Goal: Task Accomplishment & Management: Use online tool/utility

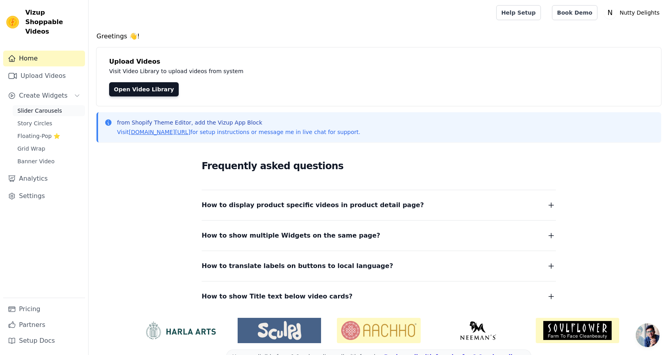
click at [54, 105] on link "Slider Carousels" at bounding box center [49, 110] width 72 height 11
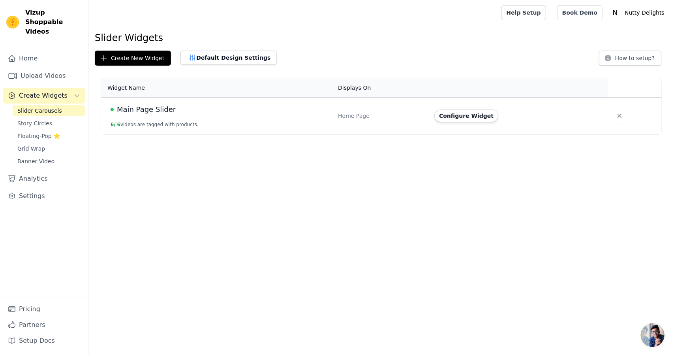
drag, startPoint x: 565, startPoint y: 108, endPoint x: 536, endPoint y: 108, distance: 28.8
click at [563, 108] on td "Configure Widget" at bounding box center [519, 116] width 178 height 37
click at [156, 113] on span "Main Page Slider" at bounding box center [146, 109] width 59 height 11
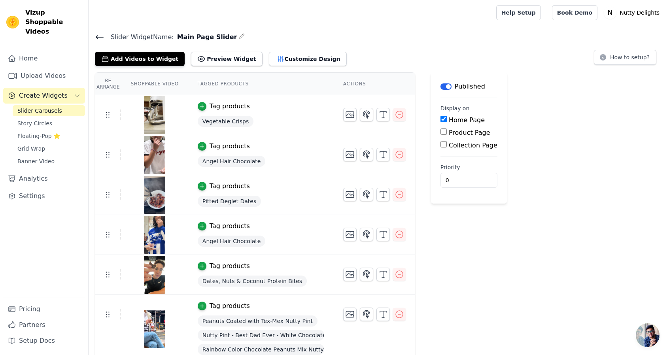
click at [238, 34] on icon "button" at bounding box center [241, 36] width 6 height 6
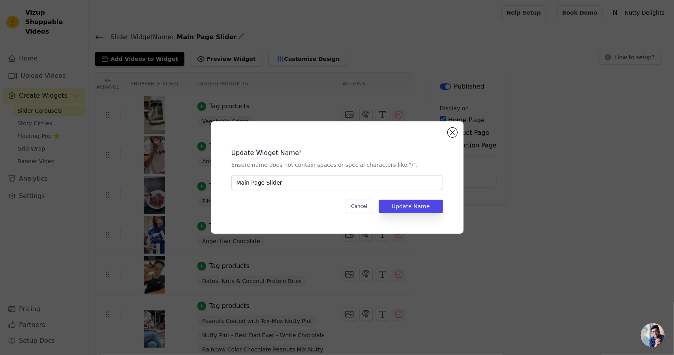
click at [216, 36] on div "Update Widget Name * Ensure name does not contain spaces or special characters …" at bounding box center [337, 177] width 674 height 355
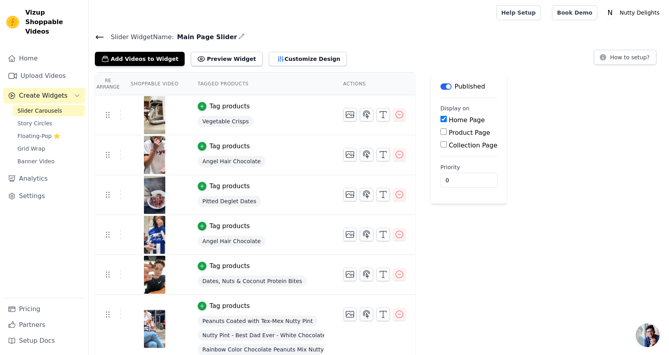
click at [103, 36] on icon at bounding box center [99, 36] width 9 height 9
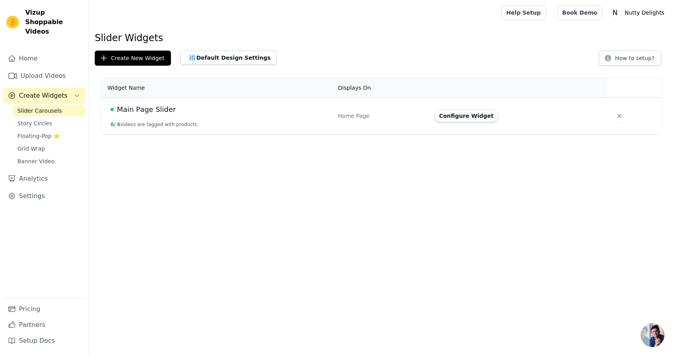
drag, startPoint x: 192, startPoint y: 107, endPoint x: 139, endPoint y: 96, distance: 54.5
click at [148, 109] on span "Main Page Slider" at bounding box center [146, 109] width 59 height 11
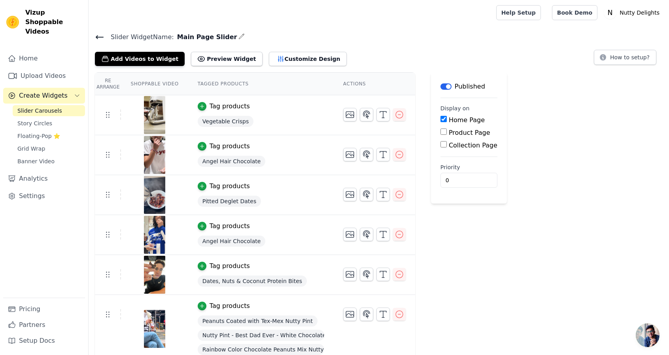
click at [96, 33] on icon at bounding box center [99, 36] width 9 height 9
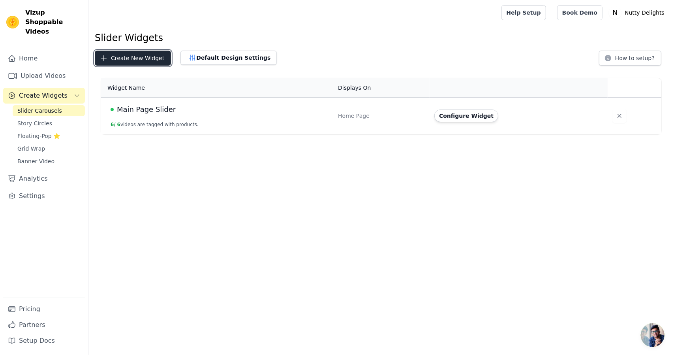
click at [138, 57] on button "Create New Widget" at bounding box center [133, 58] width 76 height 15
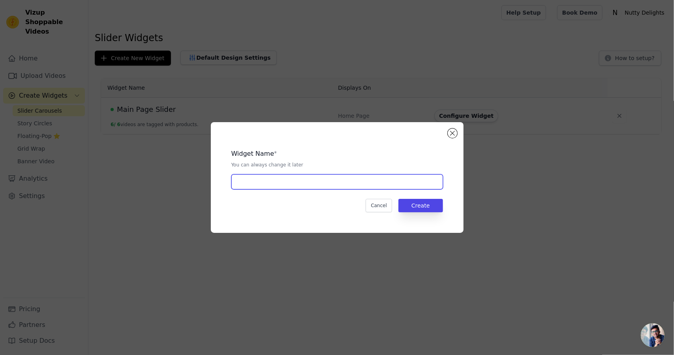
click at [296, 183] on input "text" at bounding box center [338, 181] width 212 height 15
type input "New Page Slider"
click at [436, 207] on button "Create" at bounding box center [421, 205] width 45 height 13
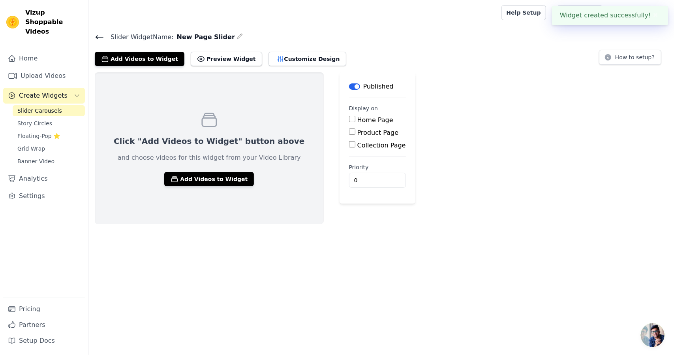
click at [358, 117] on label "Home Page" at bounding box center [376, 120] width 36 height 8
click at [352, 117] on input "Home Page" at bounding box center [352, 119] width 6 height 6
checkbox input "true"
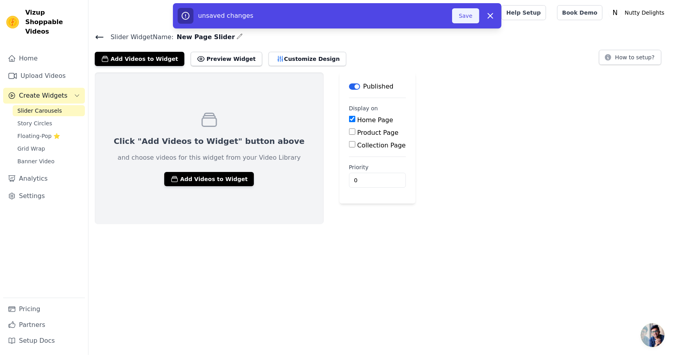
click at [466, 19] on button "Save" at bounding box center [465, 15] width 27 height 15
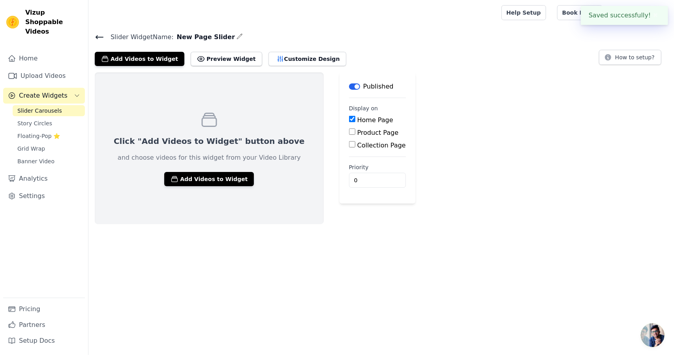
click at [462, 15] on div at bounding box center [293, 12] width 397 height 25
click at [288, 60] on button "Customize Design" at bounding box center [308, 59] width 78 height 14
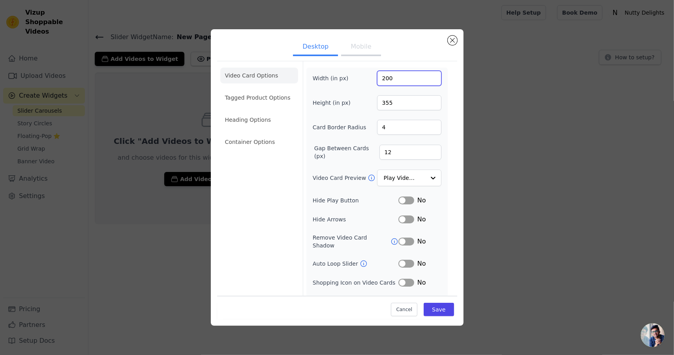
click at [385, 75] on input "200" at bounding box center [409, 78] width 64 height 15
type input "300"
click at [393, 104] on input "355" at bounding box center [409, 102] width 64 height 15
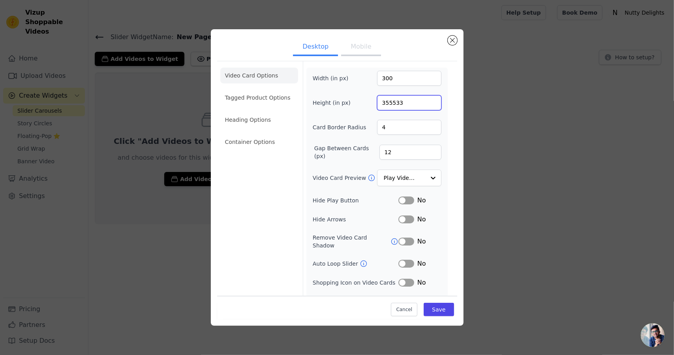
click at [398, 106] on input "355533" at bounding box center [409, 102] width 64 height 15
type input "533"
click at [401, 130] on input "4" at bounding box center [409, 127] width 64 height 15
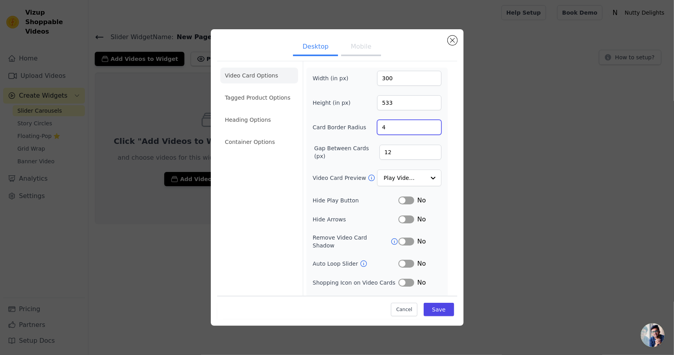
click at [401, 130] on input "4" at bounding box center [409, 127] width 64 height 15
click at [401, 130] on input "41" at bounding box center [409, 127] width 64 height 15
type input "13"
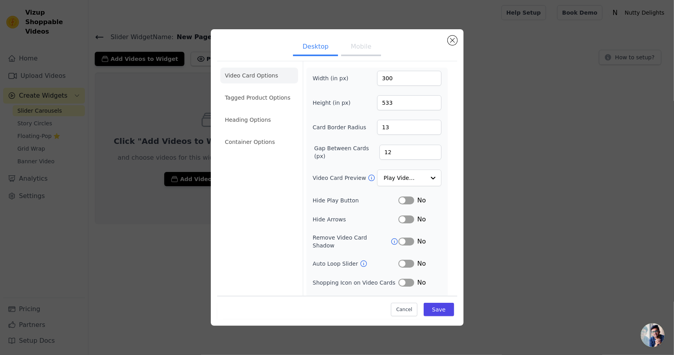
click at [410, 190] on div "Width (in px) 300 Height (in px) 533 Card Border Radius 13 Gap Between Cards (p…" at bounding box center [377, 188] width 129 height 235
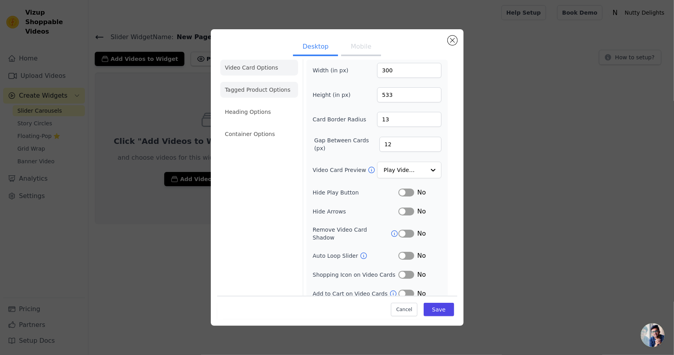
click at [269, 91] on li "Tagged Product Options" at bounding box center [259, 90] width 78 height 16
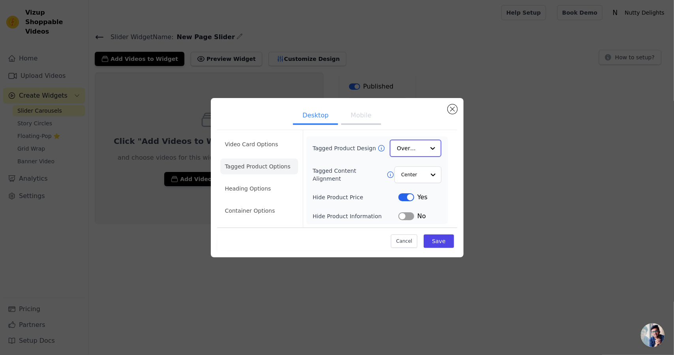
click at [420, 141] on input "Tagged Product Design" at bounding box center [411, 148] width 28 height 16
click at [286, 195] on li "Heading Options" at bounding box center [259, 189] width 78 height 16
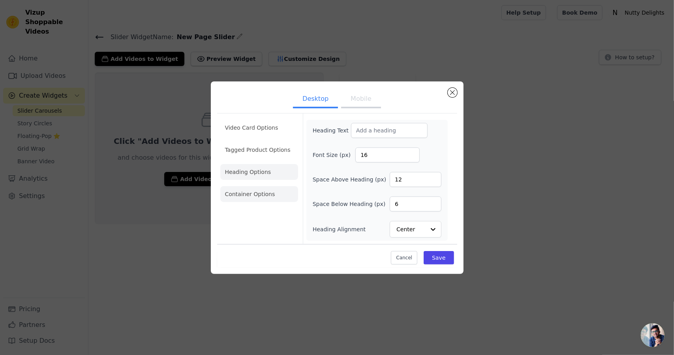
click at [280, 194] on li "Container Options" at bounding box center [259, 194] width 78 height 16
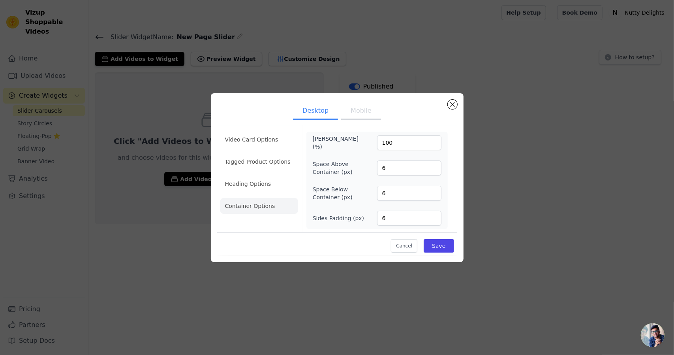
click at [366, 110] on button "Mobile" at bounding box center [361, 111] width 40 height 17
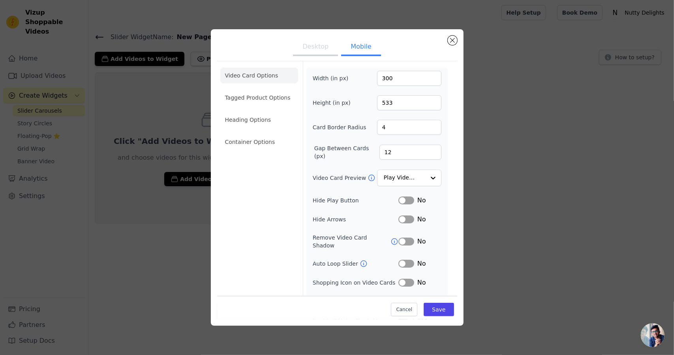
click at [405, 70] on div "Width (in px) 300 Height (in px) 533 Card Border Radius 4 Gap Between Cards (px…" at bounding box center [377, 198] width 141 height 261
drag, startPoint x: 405, startPoint y: 70, endPoint x: 409, endPoint y: 78, distance: 8.8
click at [406, 72] on div "Width (in px) 300 Height (in px) 533 Card Border Radius 4 Gap Between Cards (px…" at bounding box center [377, 198] width 141 height 261
click at [409, 79] on input "300" at bounding box center [409, 78] width 64 height 15
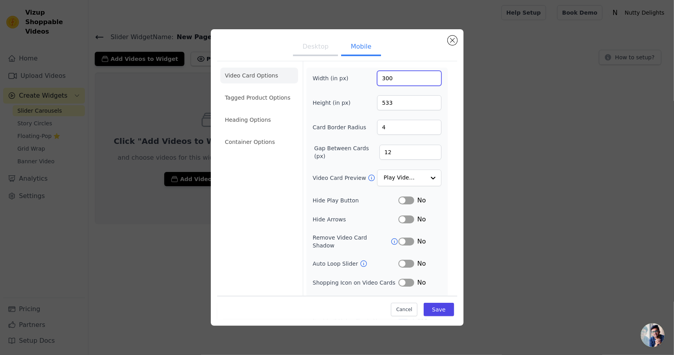
click at [409, 79] on input "300" at bounding box center [409, 78] width 64 height 15
type input "240"
click at [394, 96] on input "533" at bounding box center [409, 102] width 64 height 15
type input "420"
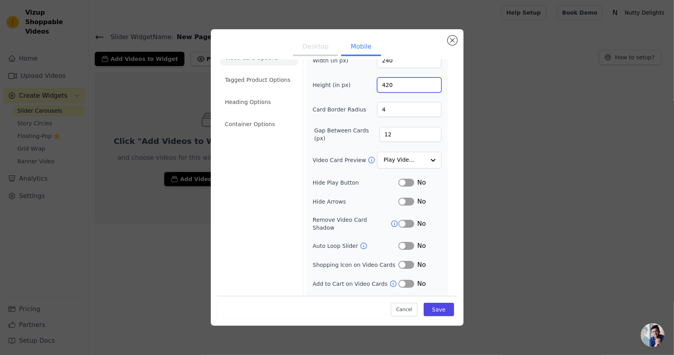
scroll to position [27, 0]
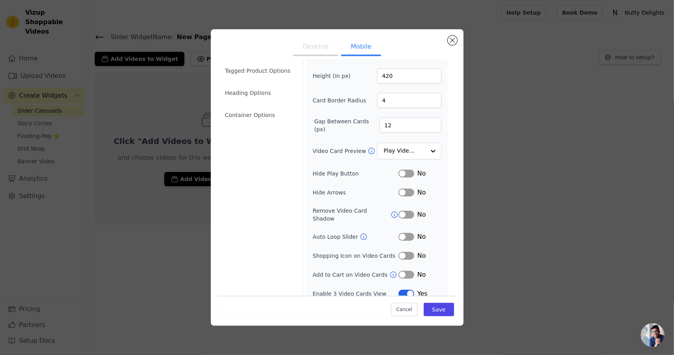
click at [408, 270] on div "No" at bounding box center [420, 274] width 43 height 9
drag, startPoint x: 404, startPoint y: 269, endPoint x: 403, endPoint y: 258, distance: 11.5
click at [403, 258] on div "Width (in px) 240 Height (in px) 420 Card Border Radius 4 Gap Between Cards (px…" at bounding box center [377, 171] width 129 height 254
click at [402, 271] on button "Label" at bounding box center [407, 275] width 16 height 8
click at [433, 305] on button "Save" at bounding box center [439, 309] width 30 height 13
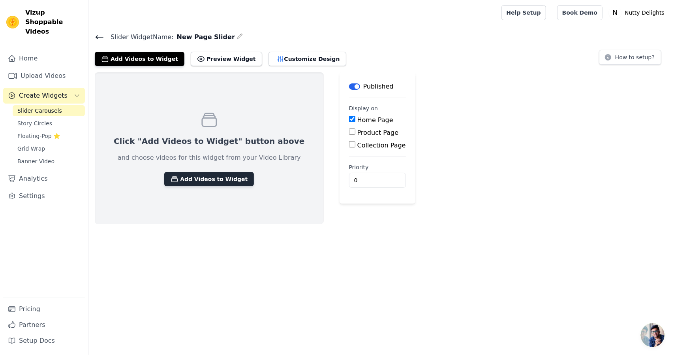
click at [226, 181] on button "Add Videos to Widget" at bounding box center [209, 179] width 90 height 14
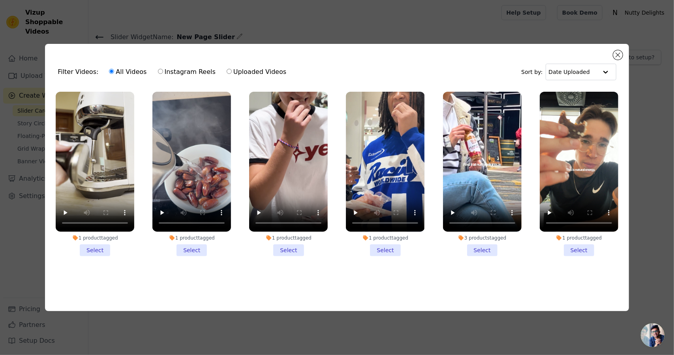
click at [189, 71] on label "Instagram Reels" at bounding box center [187, 72] width 58 height 10
click at [163, 71] on input "Instagram Reels" at bounding box center [160, 71] width 5 height 5
radio input "true"
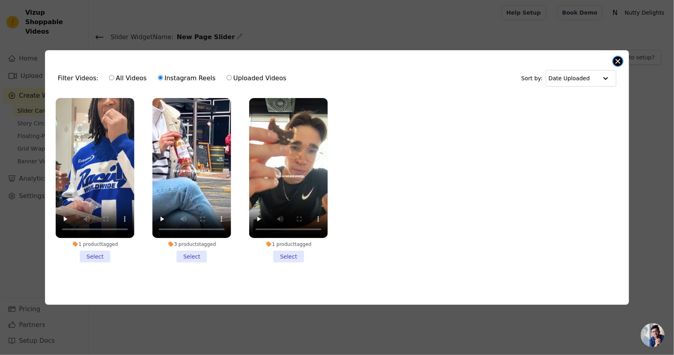
click at [617, 62] on button "Close modal" at bounding box center [618, 61] width 9 height 9
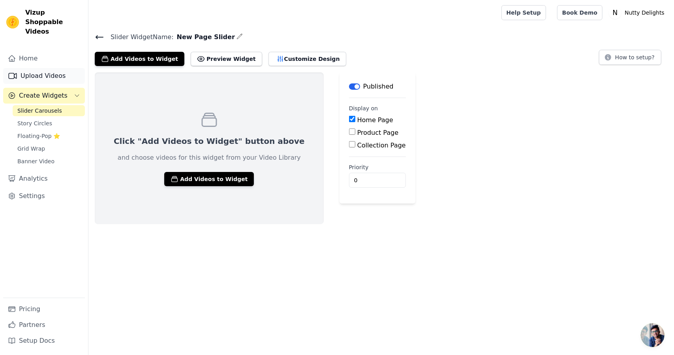
click at [60, 68] on link "Upload Videos" at bounding box center [44, 76] width 82 height 16
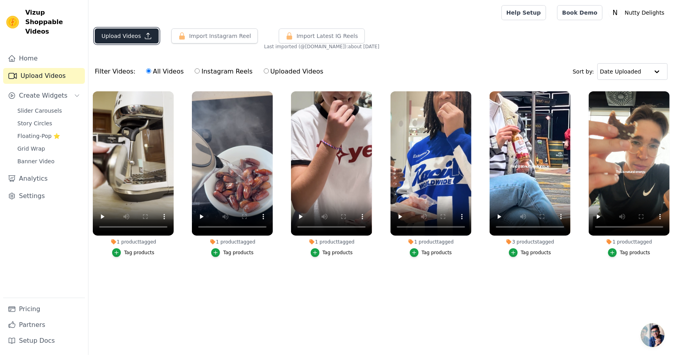
click at [107, 39] on button "Upload Videos" at bounding box center [127, 35] width 64 height 15
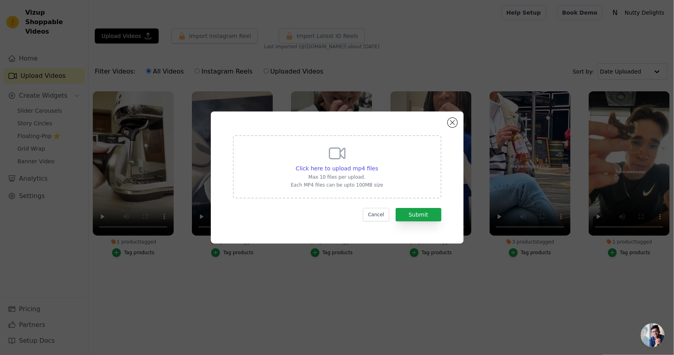
click at [295, 153] on div "Click here to upload mp4 files Max 10 files per upload. Each MP4 files can be u…" at bounding box center [337, 166] width 209 height 63
click at [378, 164] on input "Click here to upload mp4 files Max 10 files per upload. Each MP4 files can be u…" at bounding box center [378, 164] width 0 height 0
type input "C:\fakepath\reel 2.2.mp4"
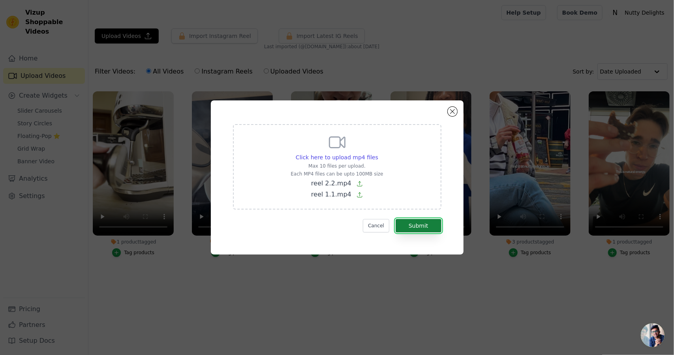
click at [436, 228] on button "Submit" at bounding box center [419, 225] width 46 height 13
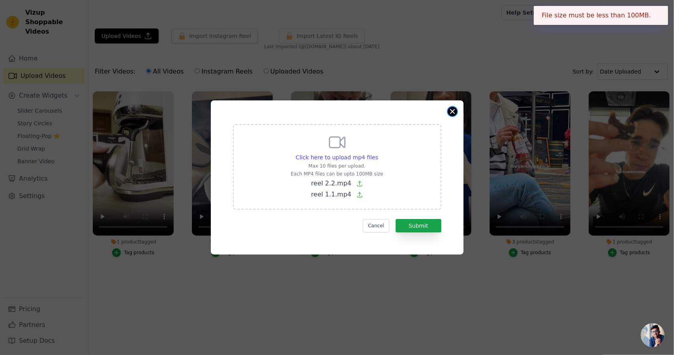
click at [450, 109] on button "Close modal" at bounding box center [452, 111] width 9 height 9
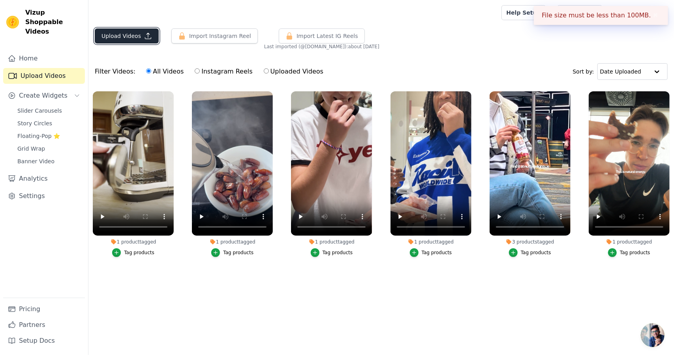
click at [119, 43] on button "Upload Videos" at bounding box center [127, 35] width 64 height 15
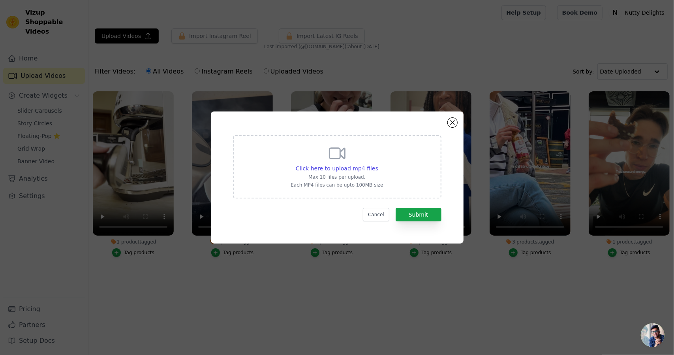
click at [323, 176] on p "Max 10 files per upload." at bounding box center [337, 177] width 92 height 6
click at [378, 164] on input "Click here to upload mp4 files Max 10 files per upload. Each MP4 files can be u…" at bounding box center [378, 164] width 0 height 0
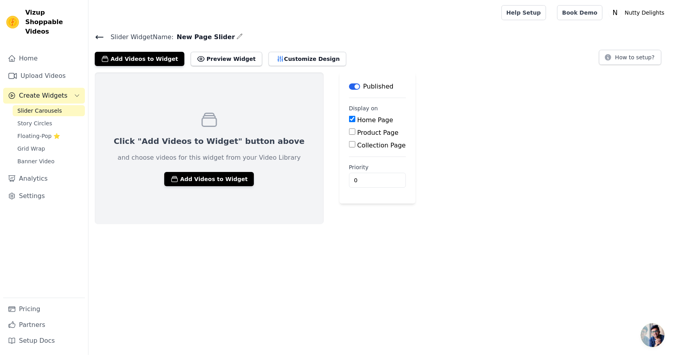
click at [99, 36] on icon at bounding box center [99, 36] width 9 height 9
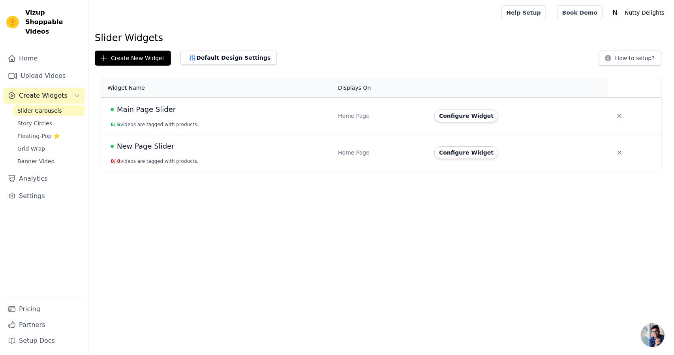
click at [152, 110] on span "Main Page Slider" at bounding box center [146, 109] width 59 height 11
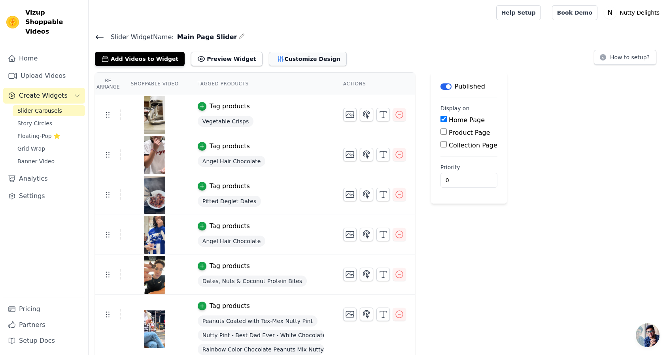
click at [277, 57] on icon "button" at bounding box center [281, 59] width 8 height 8
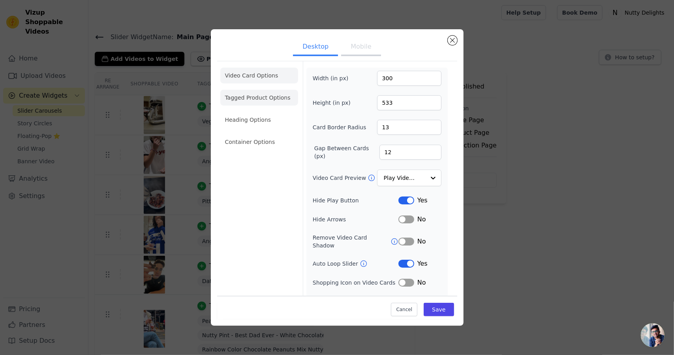
click at [272, 95] on li "Tagged Product Options" at bounding box center [259, 98] width 78 height 16
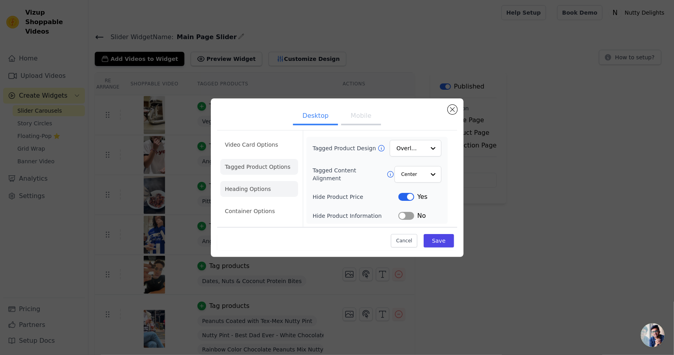
click at [262, 192] on li "Heading Options" at bounding box center [259, 189] width 78 height 16
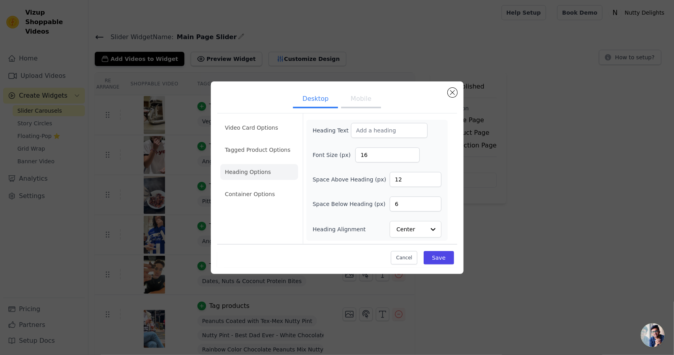
click at [266, 209] on div "Video Card Options Tagged Product Options Heading Options Container Options" at bounding box center [259, 178] width 78 height 130
click at [272, 199] on li "Container Options" at bounding box center [259, 194] width 78 height 16
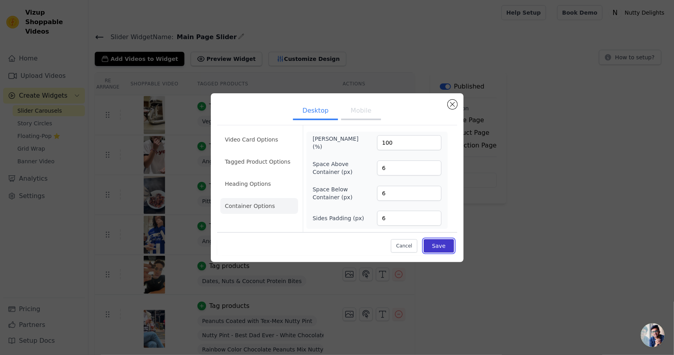
click at [450, 245] on button "Save" at bounding box center [439, 245] width 30 height 13
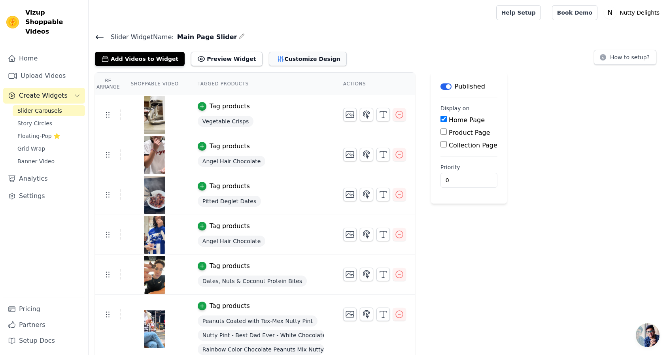
click at [273, 57] on button "Customize Design" at bounding box center [308, 59] width 78 height 14
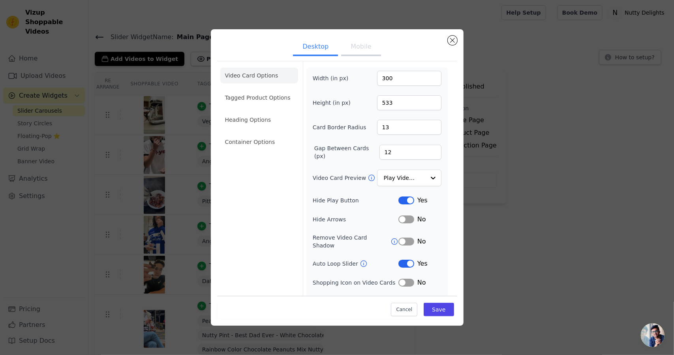
click at [350, 47] on button "Mobile" at bounding box center [361, 47] width 40 height 17
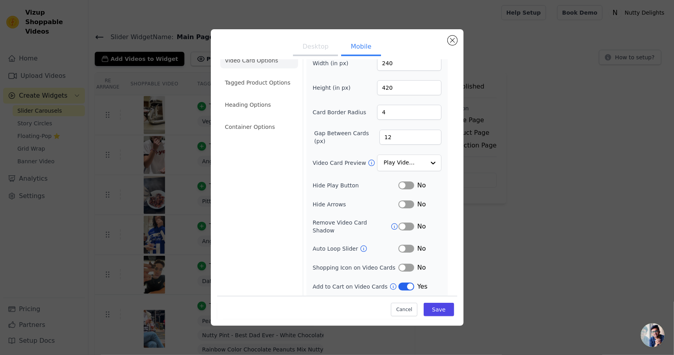
scroll to position [27, 0]
